Goal: Task Accomplishment & Management: Use online tool/utility

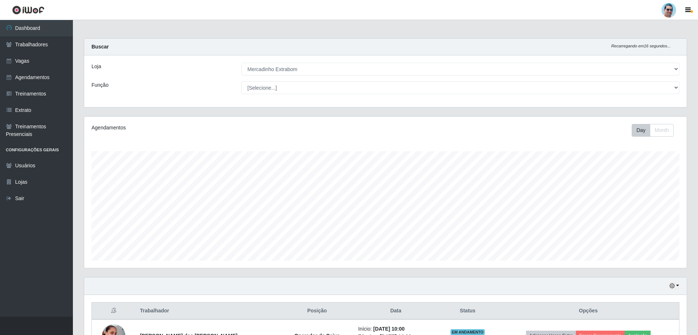
select select "175"
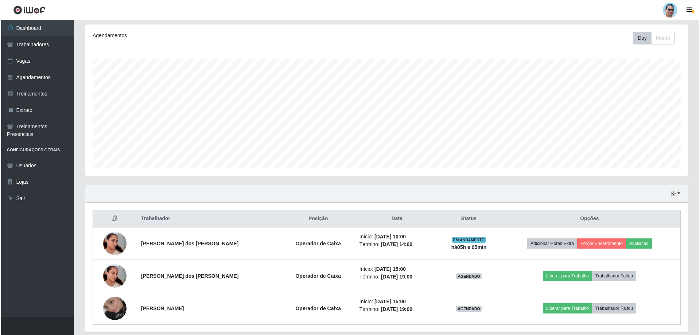
scroll to position [151, 603]
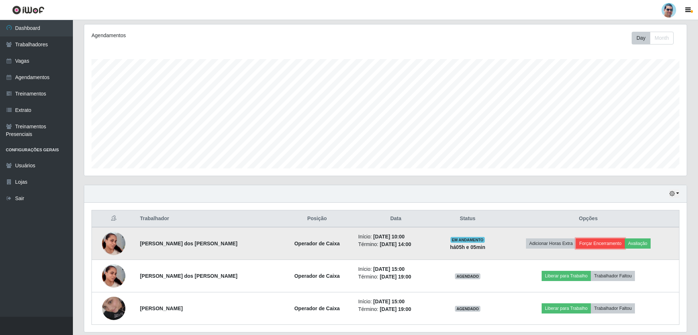
click at [602, 244] on button "Forçar Encerramento" at bounding box center [600, 243] width 49 height 10
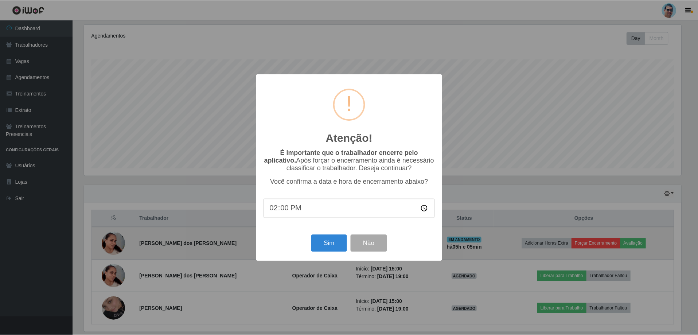
scroll to position [151, 599]
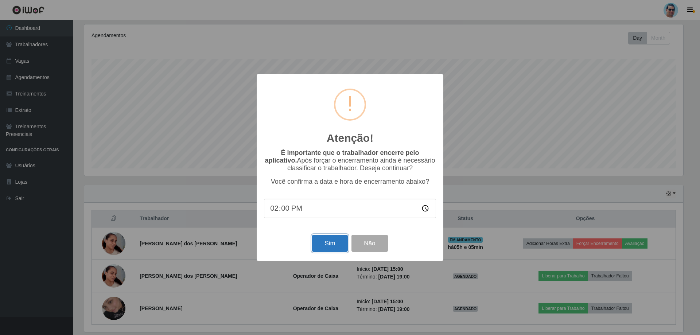
click at [337, 248] on button "Sim" at bounding box center [329, 243] width 35 height 17
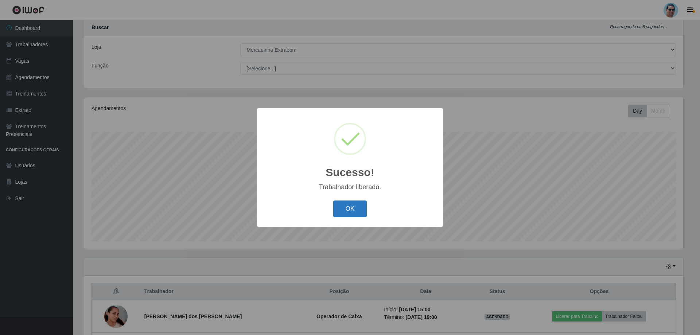
click at [344, 212] on button "OK" at bounding box center [350, 208] width 34 height 17
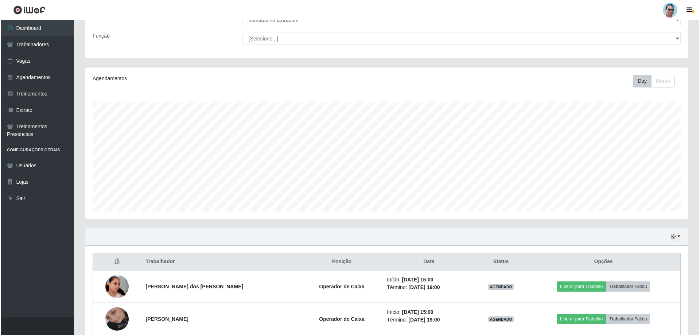
scroll to position [56, 0]
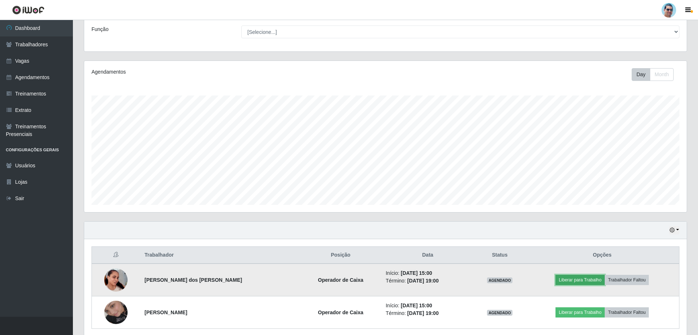
click at [557, 281] on button "Liberar para Trabalho" at bounding box center [580, 280] width 49 height 10
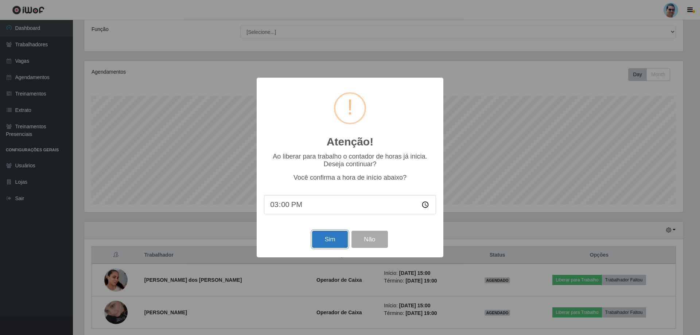
click at [323, 239] on button "Sim" at bounding box center [329, 239] width 35 height 17
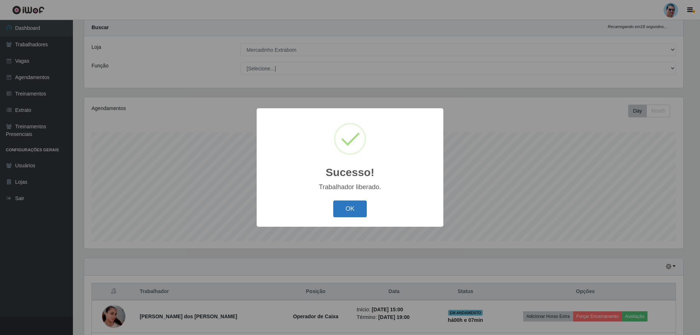
click at [348, 209] on button "OK" at bounding box center [350, 208] width 34 height 17
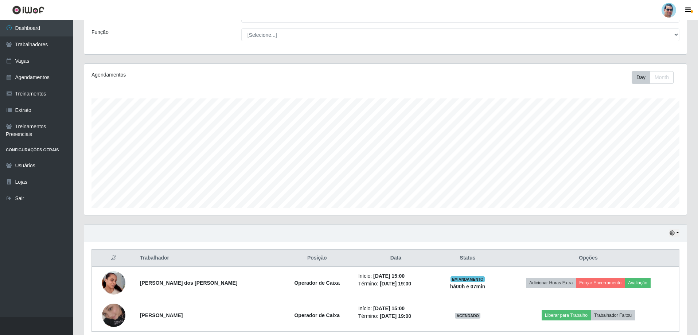
scroll to position [56, 0]
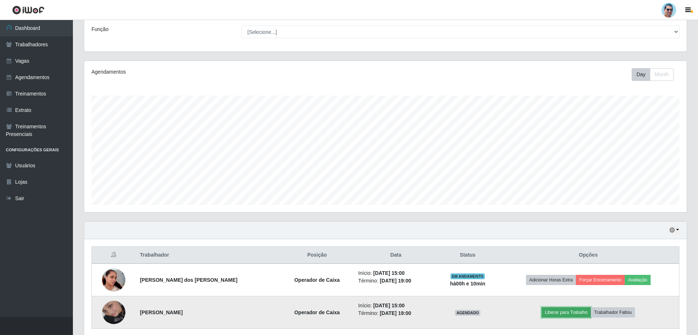
click at [543, 312] on button "Liberar para Trabalho" at bounding box center [566, 312] width 49 height 10
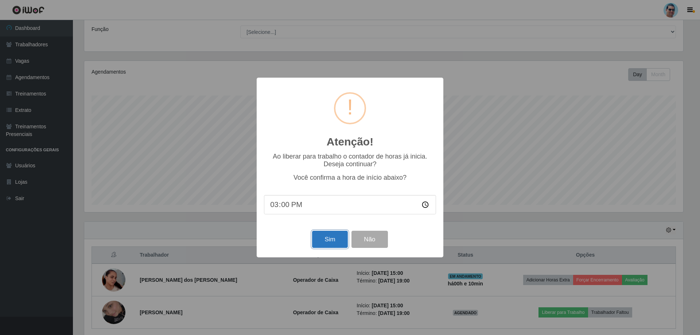
click at [322, 237] on button "Sim" at bounding box center [329, 239] width 35 height 17
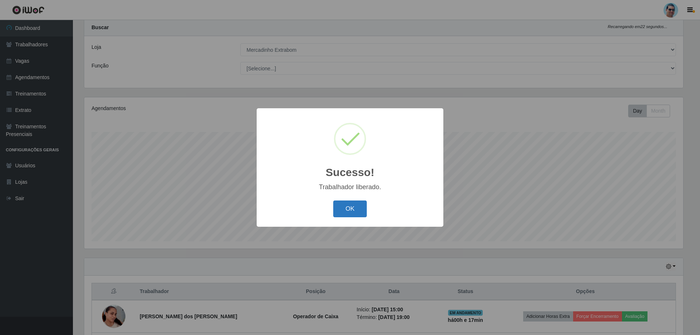
click at [351, 205] on button "OK" at bounding box center [350, 208] width 34 height 17
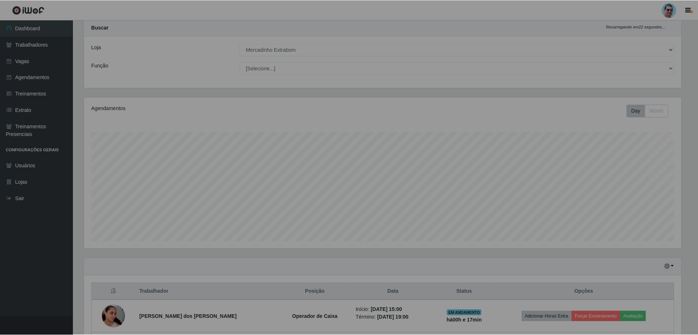
scroll to position [151, 603]
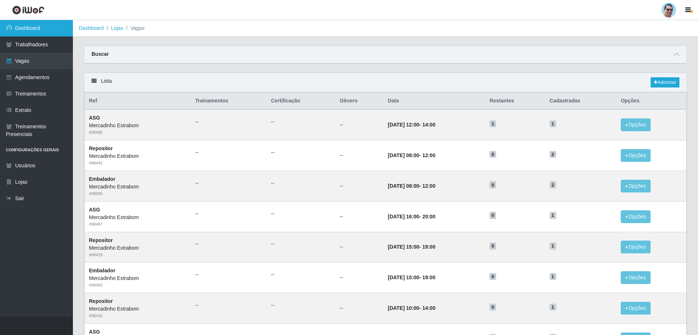
click at [45, 31] on link "Dashboard" at bounding box center [36, 28] width 73 height 16
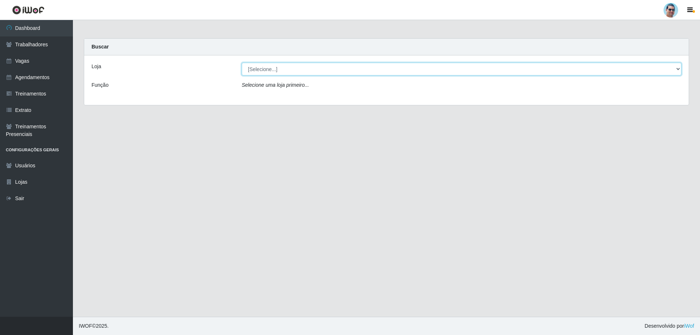
click at [264, 67] on select "[Selecione...] Mercadinho Extrabom" at bounding box center [462, 69] width 440 height 13
select select "175"
click at [242, 63] on select "[Selecione...] Mercadinho Extrabom" at bounding box center [462, 69] width 440 height 13
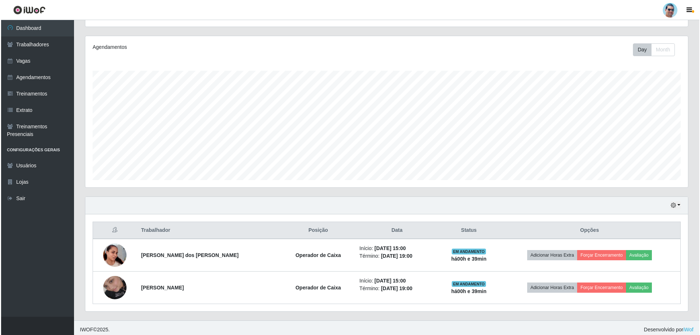
scroll to position [84, 0]
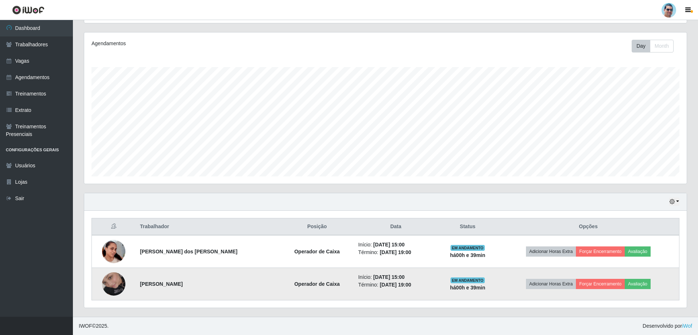
click at [119, 280] on img at bounding box center [113, 284] width 23 height 42
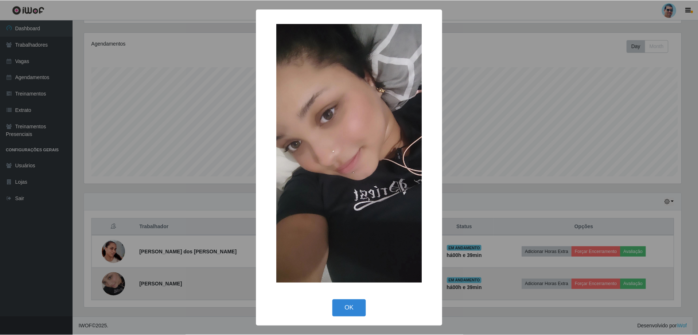
scroll to position [151, 599]
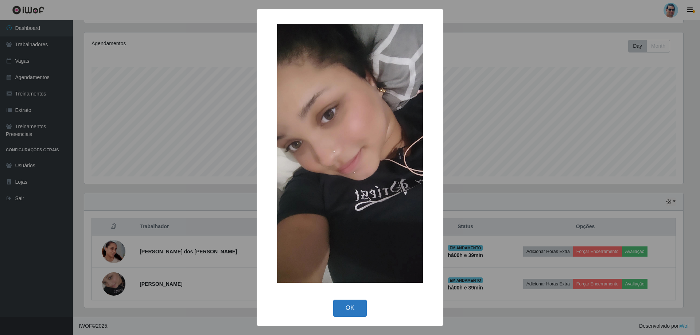
click at [354, 311] on button "OK" at bounding box center [350, 308] width 34 height 17
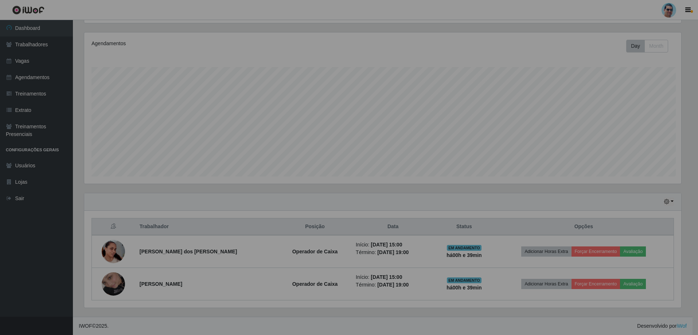
scroll to position [151, 603]
